Goal: Register for event/course

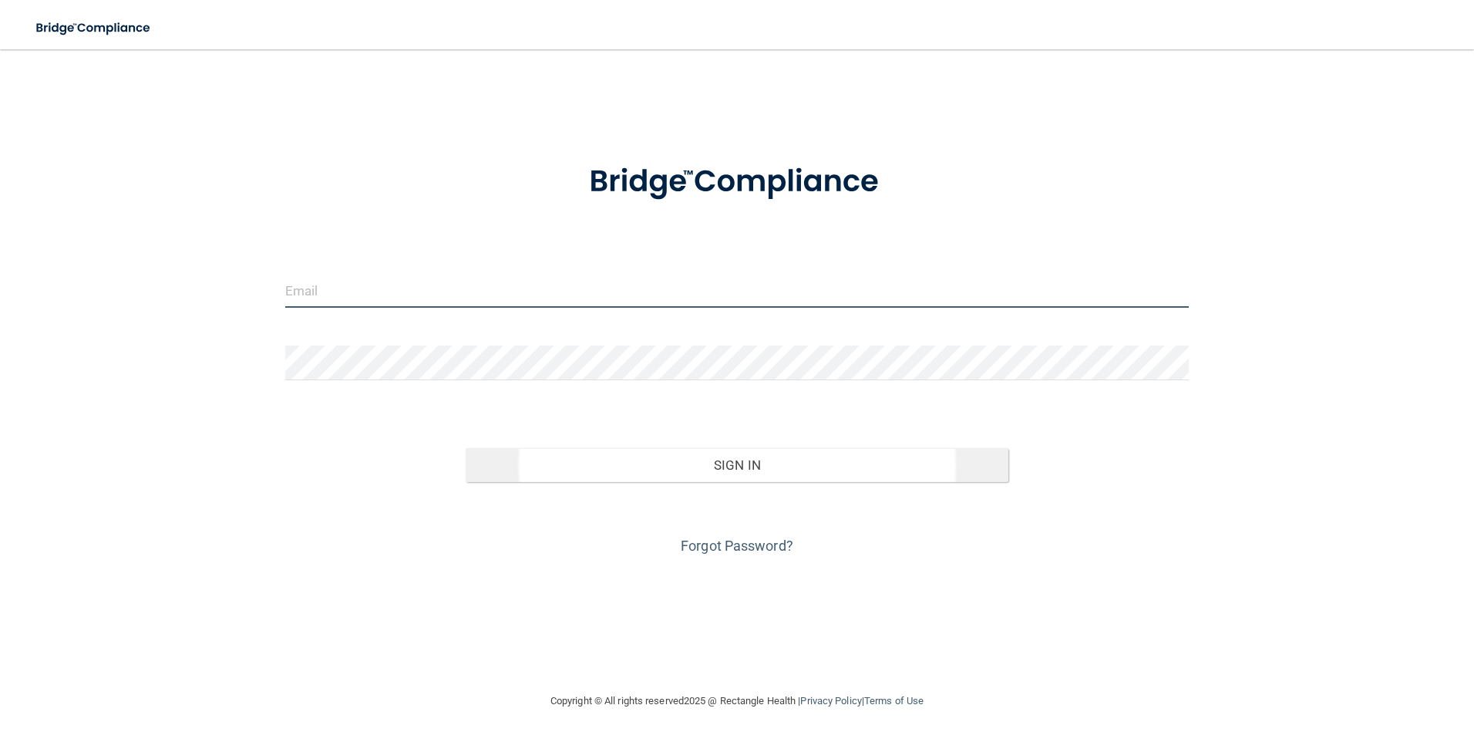
type input "[EMAIL_ADDRESS][DOMAIN_NAME]"
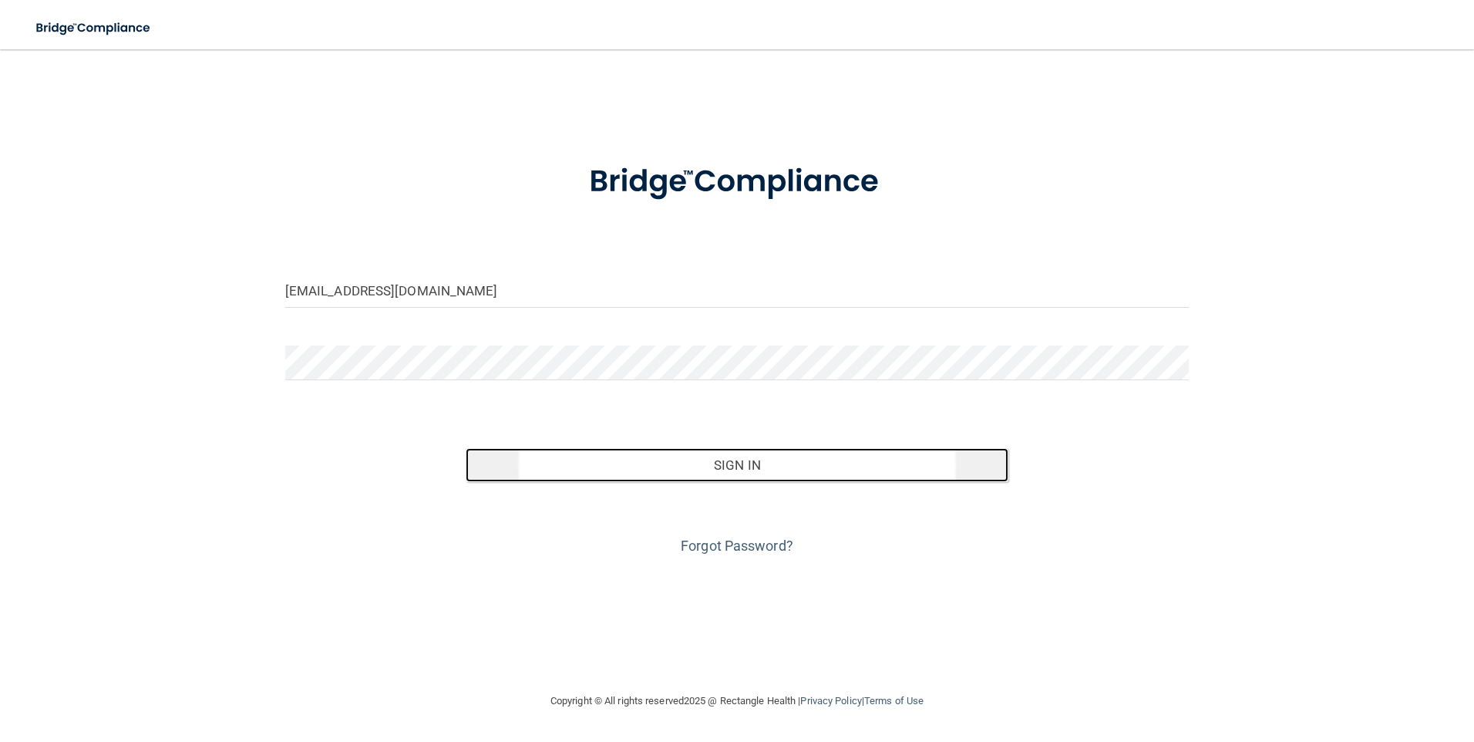
click at [763, 469] on button "Sign In" at bounding box center [737, 465] width 543 height 34
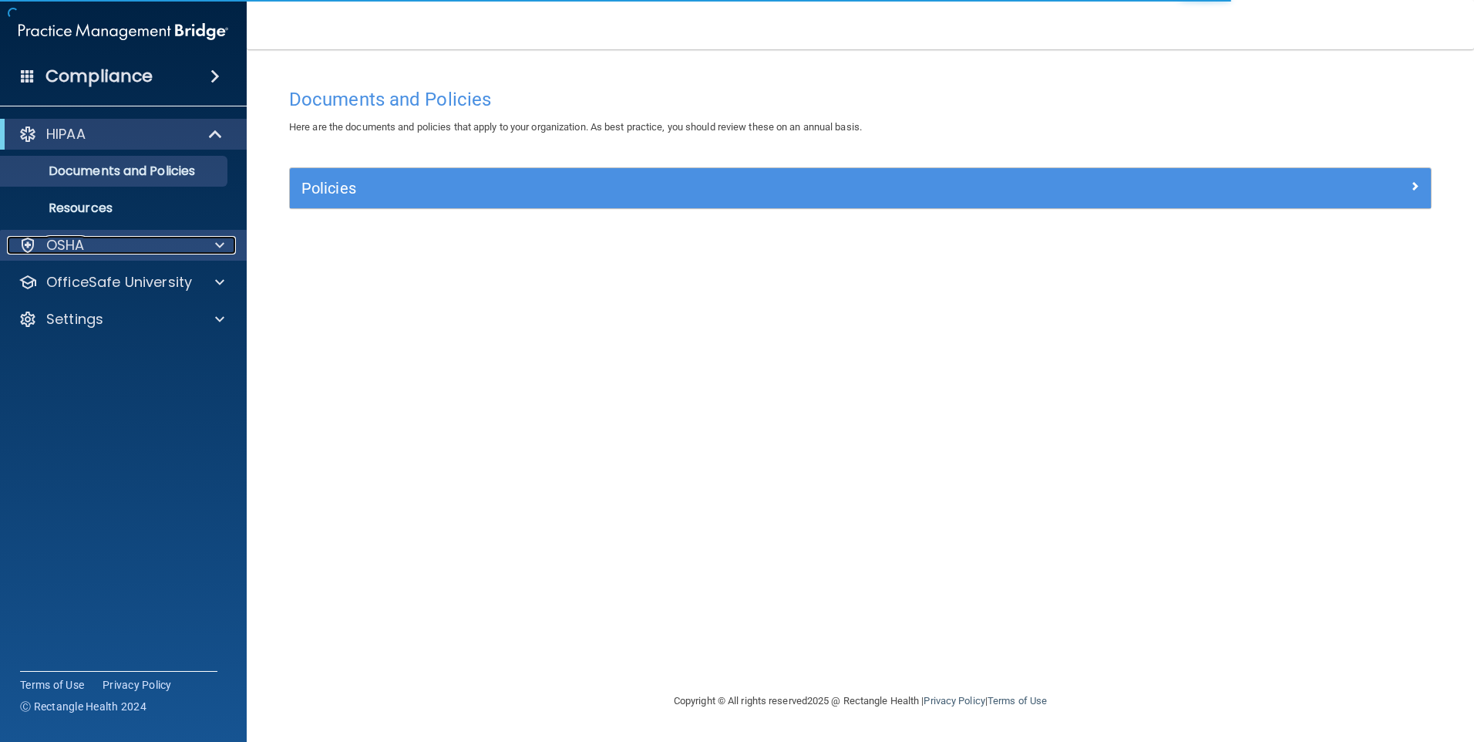
click at [204, 245] on div at bounding box center [217, 245] width 39 height 19
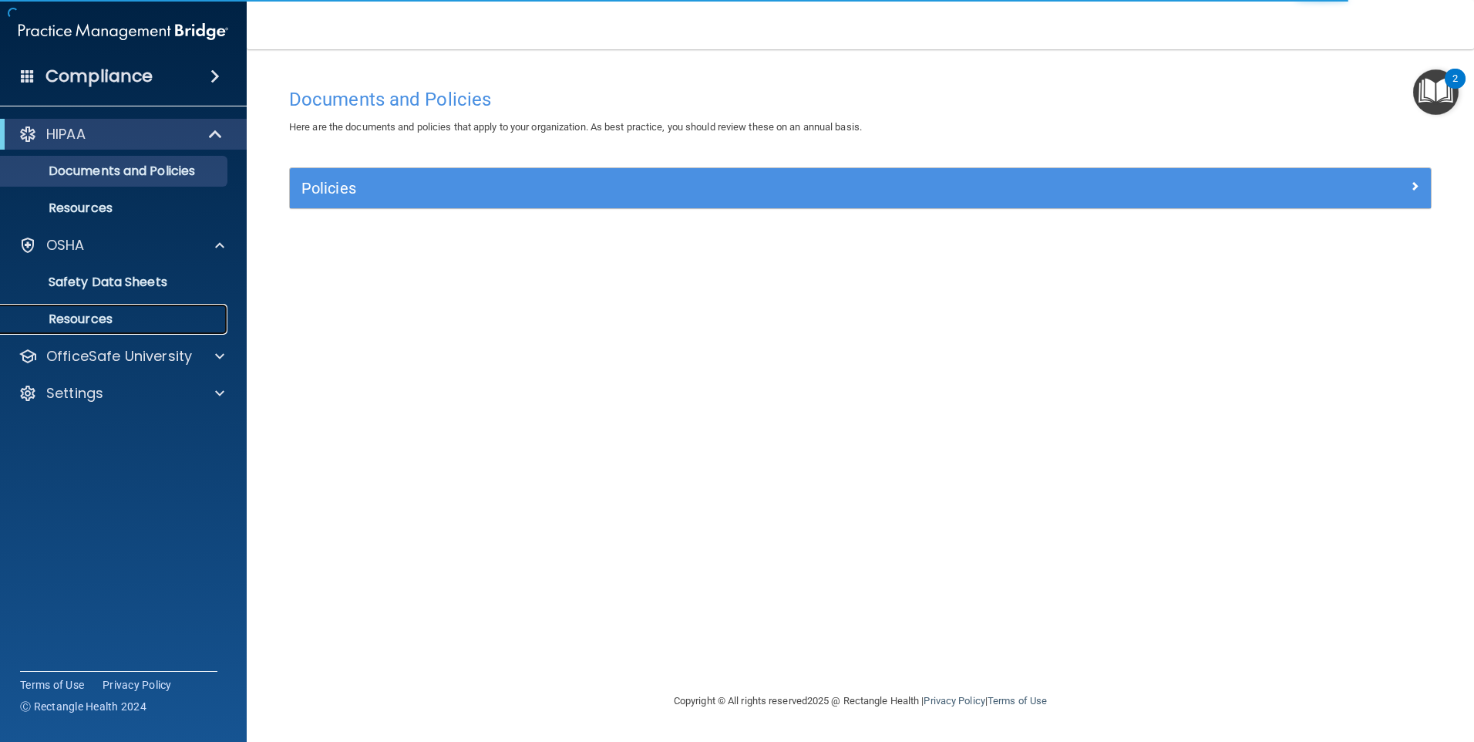
click at [148, 322] on p "Resources" at bounding box center [115, 318] width 210 height 15
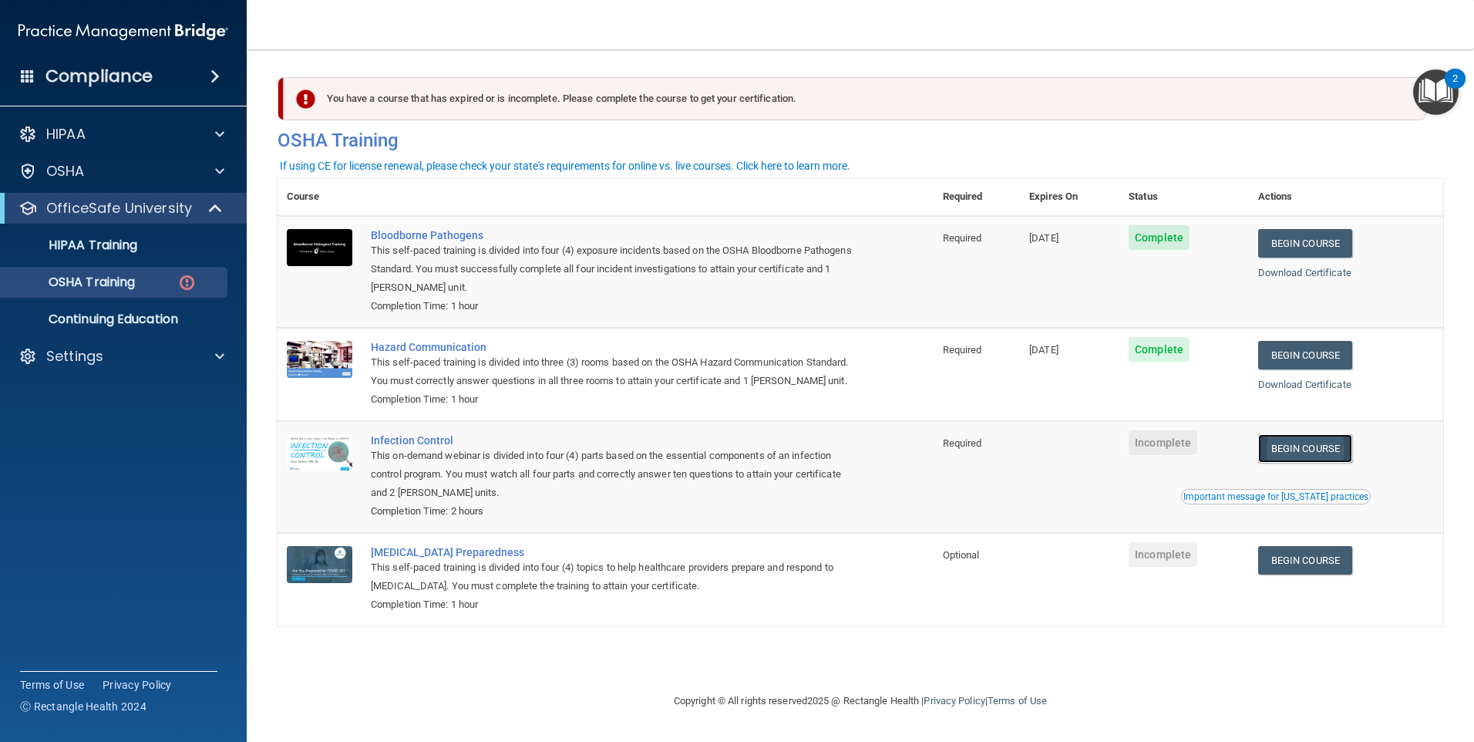
click at [1322, 463] on link "Begin Course" at bounding box center [1305, 448] width 94 height 29
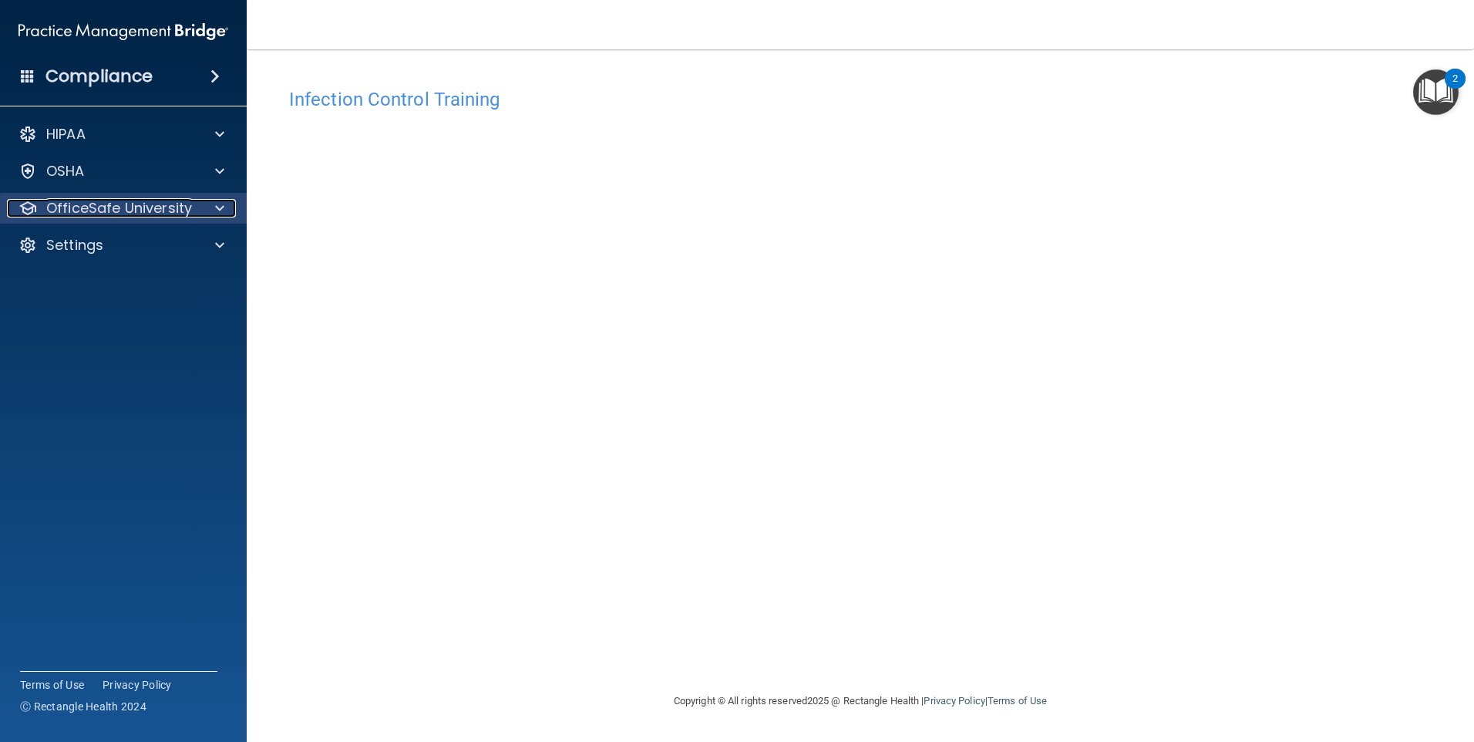
click at [207, 201] on div at bounding box center [217, 208] width 39 height 19
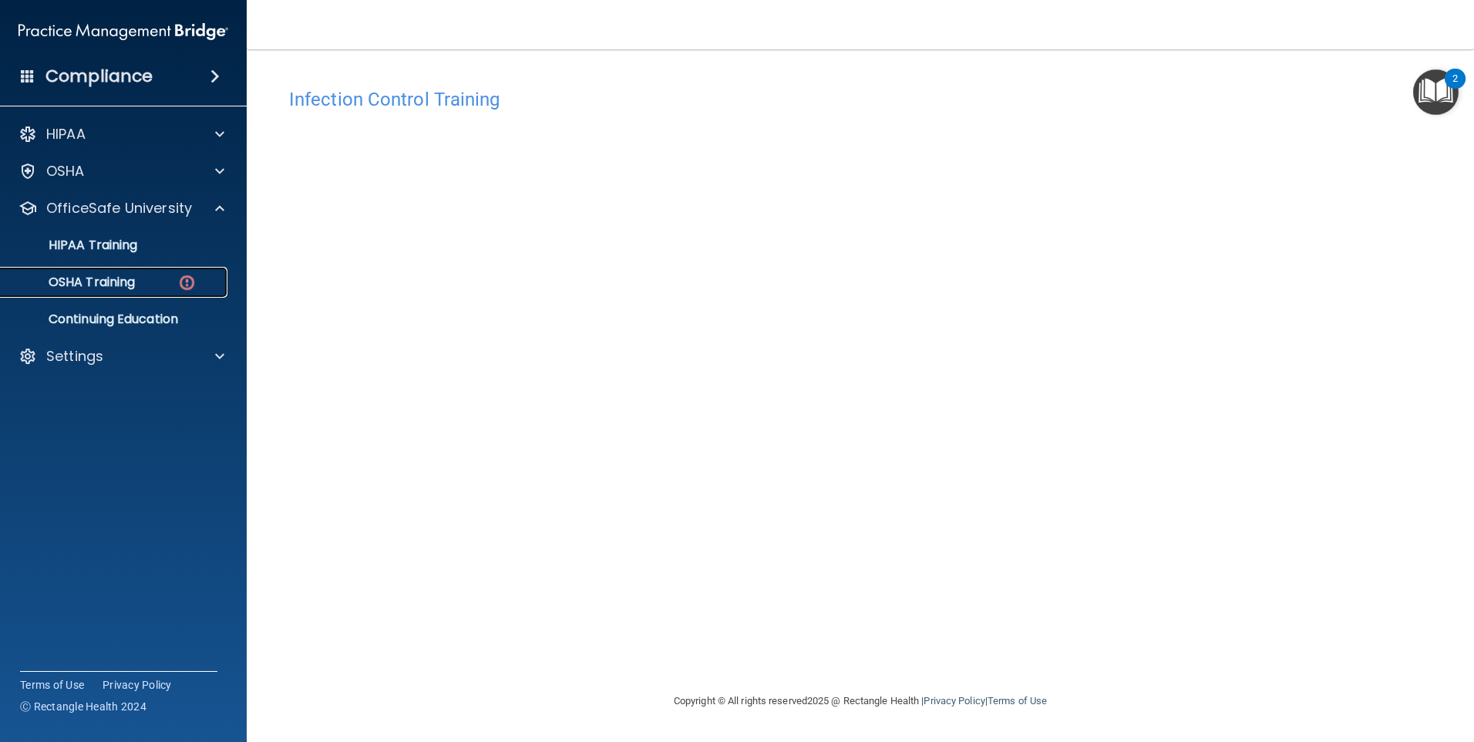
click at [171, 279] on div "OSHA Training" at bounding box center [115, 281] width 210 height 15
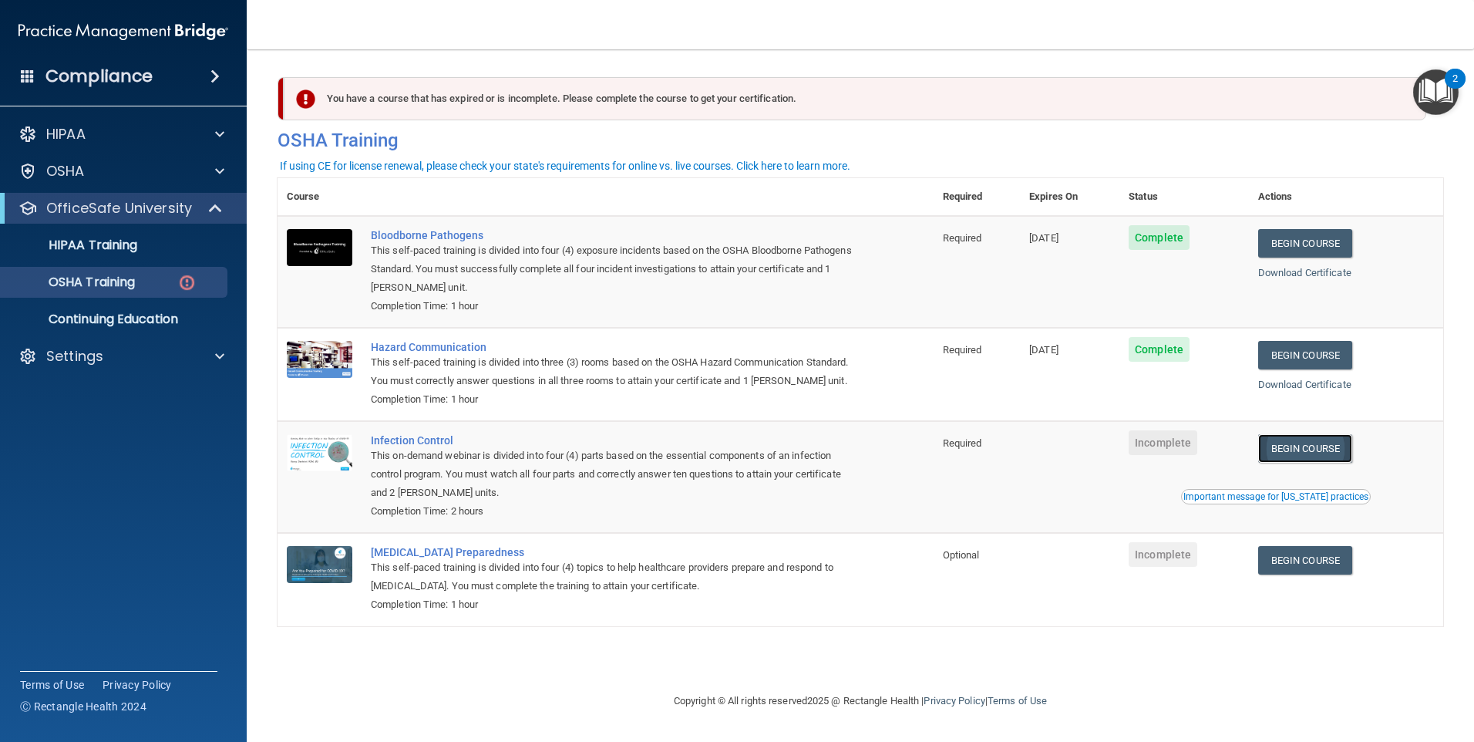
click at [1303, 463] on link "Begin Course" at bounding box center [1305, 448] width 94 height 29
